Goal: Task Accomplishment & Management: Complete application form

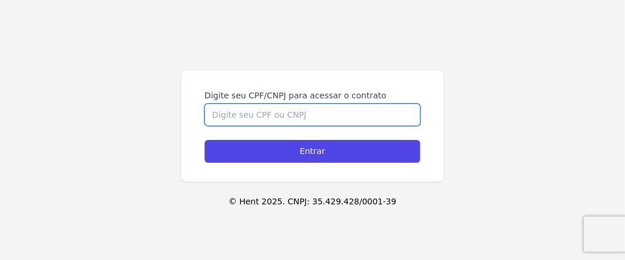
click at [260, 116] on input "Digite seu CPF/CNPJ para acessar o contrato" at bounding box center [313, 115] width 216 height 22
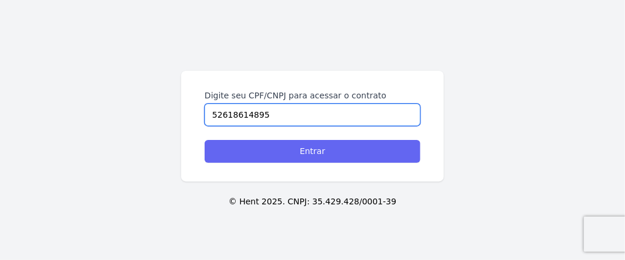
type input "52618614895"
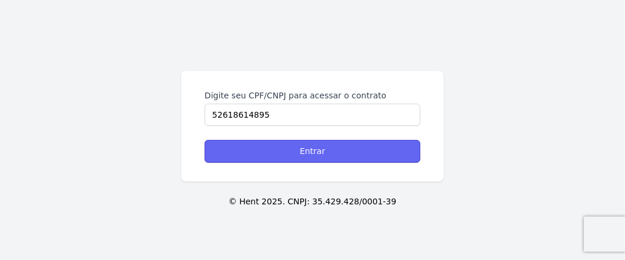
click at [262, 145] on input "Entrar" at bounding box center [313, 151] width 216 height 23
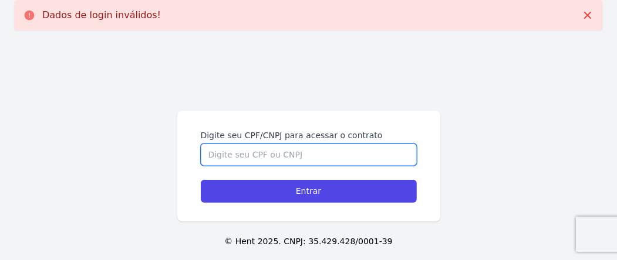
click at [285, 159] on input "Digite seu CPF/CNPJ para acessar o contrato" at bounding box center [309, 155] width 216 height 22
